Goal: Check status: Check status

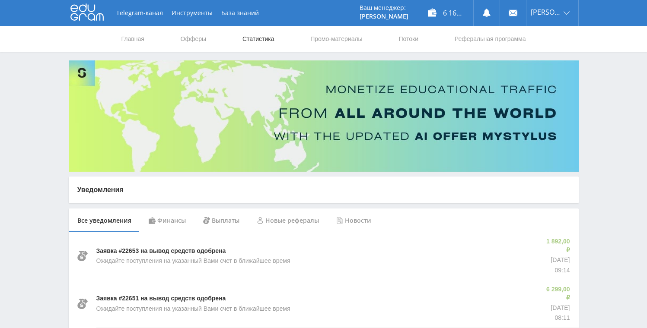
click at [248, 36] on link "Статистика" at bounding box center [258, 39] width 34 height 26
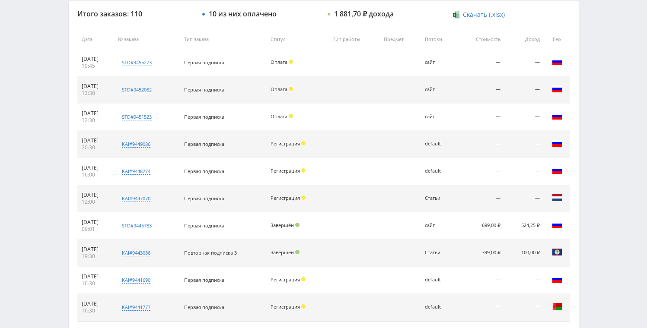
scroll to position [328, 0]
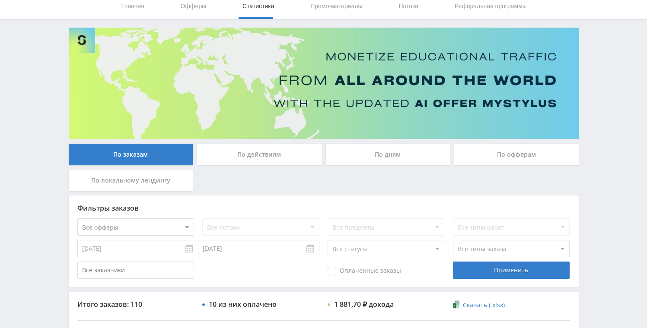
click at [365, 151] on div "По дням" at bounding box center [388, 155] width 124 height 22
click at [0, 0] on input "По дням" at bounding box center [0, 0] width 0 height 0
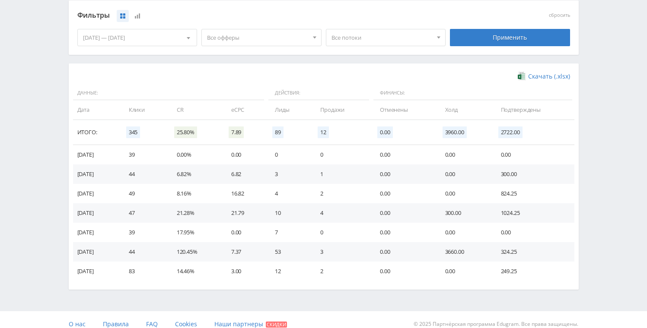
scroll to position [0, 0]
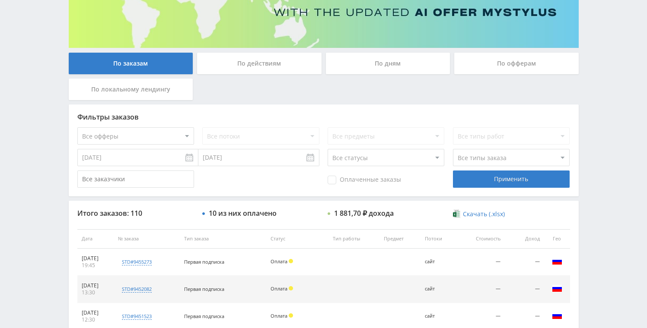
scroll to position [44, 0]
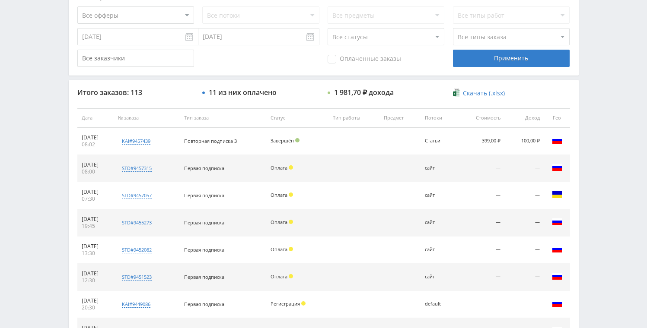
scroll to position [245, 0]
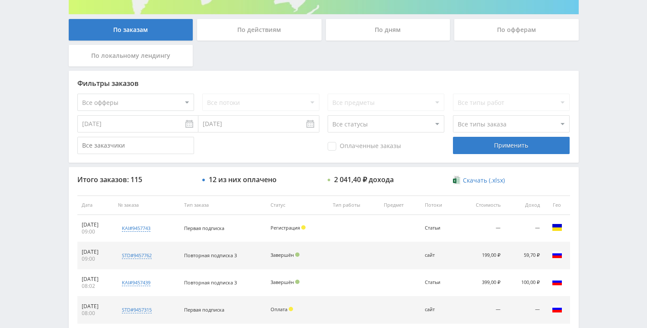
scroll to position [235, 0]
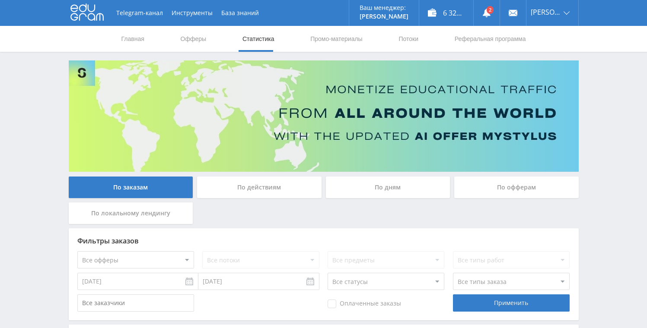
scroll to position [223, 0]
